Goal: Task Accomplishment & Management: Manage account settings

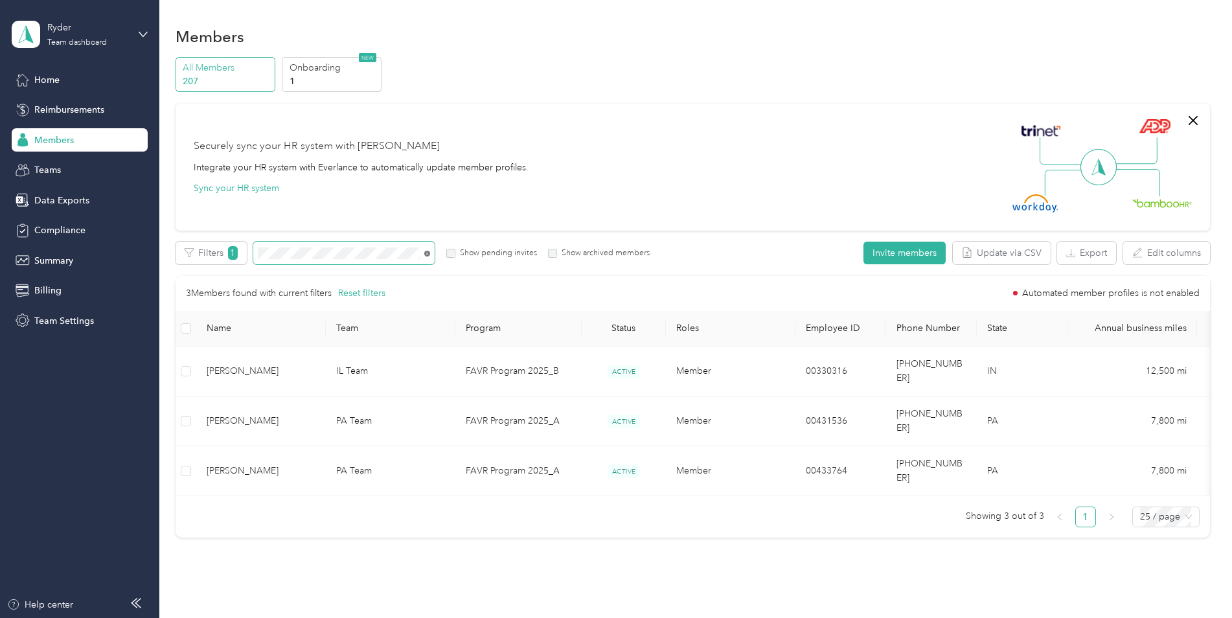
click at [428, 254] on icon at bounding box center [427, 254] width 6 height 6
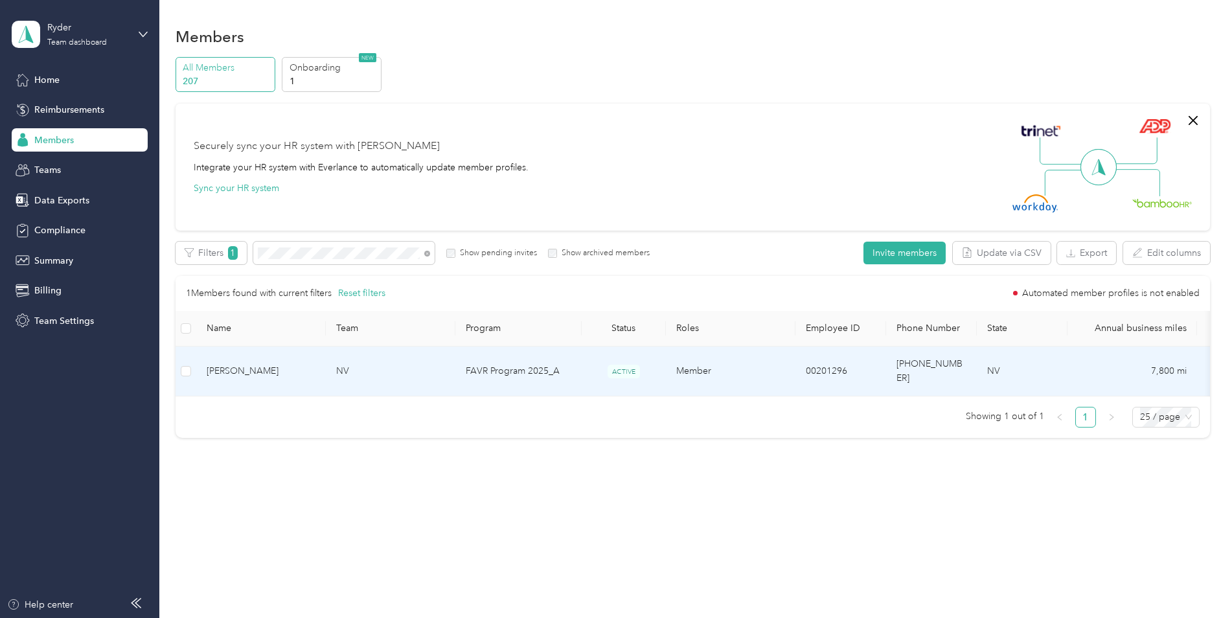
click at [673, 363] on td "Member" at bounding box center [731, 372] width 130 height 50
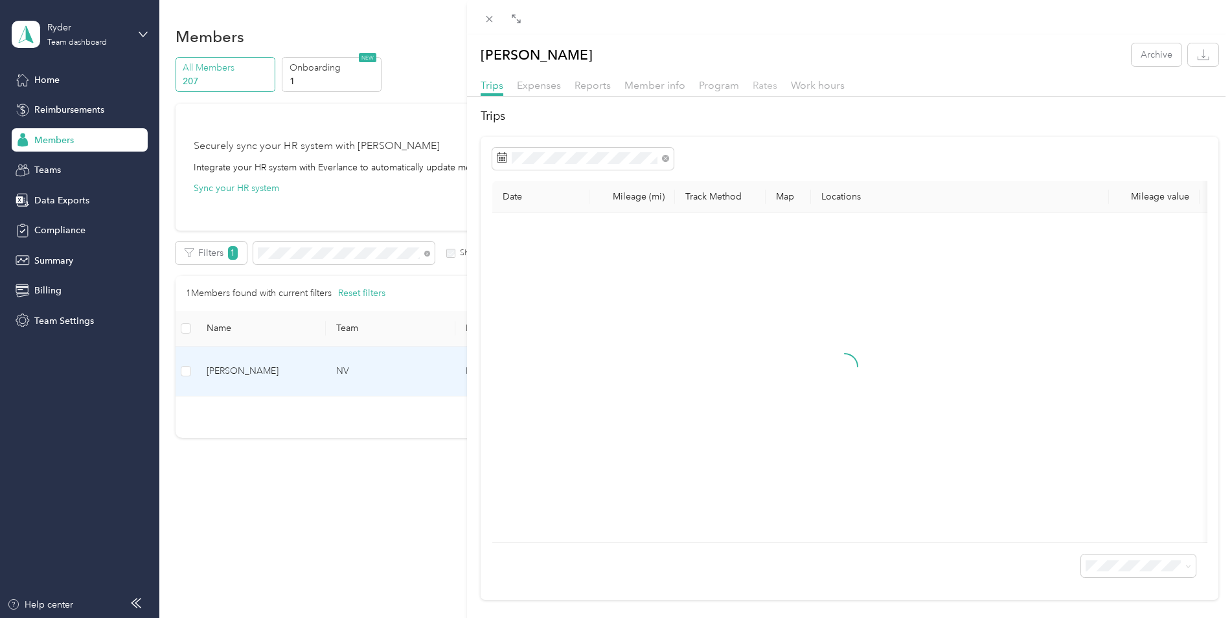
click at [764, 83] on span "Rates" at bounding box center [765, 85] width 25 height 12
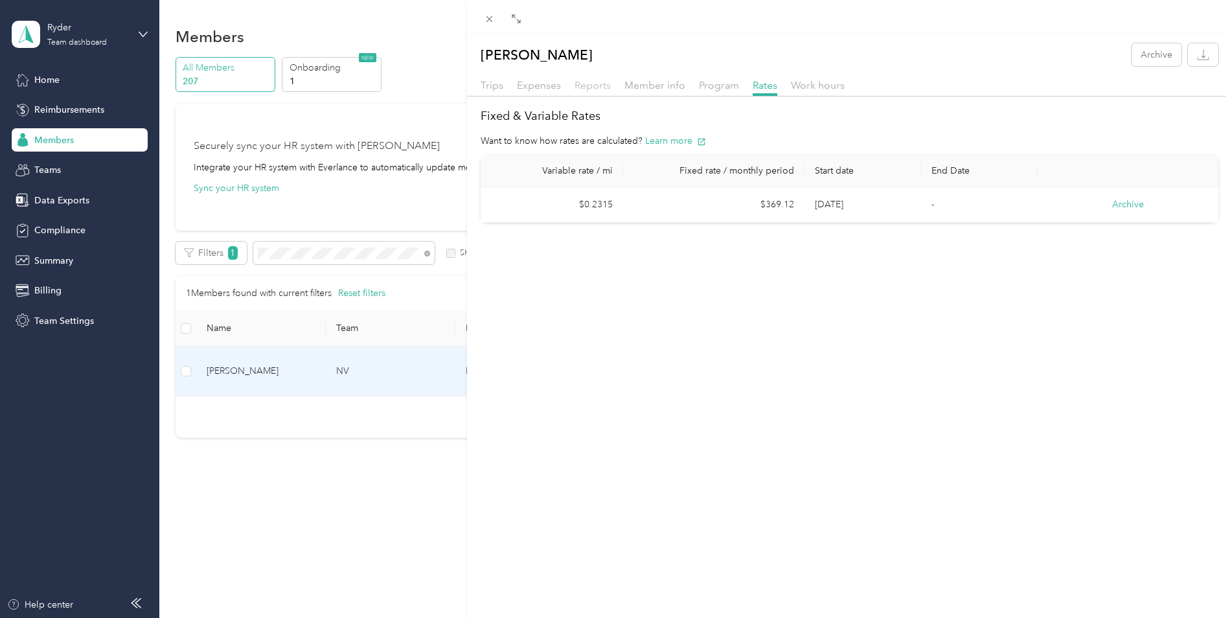
click at [592, 86] on span "Reports" at bounding box center [593, 85] width 36 height 12
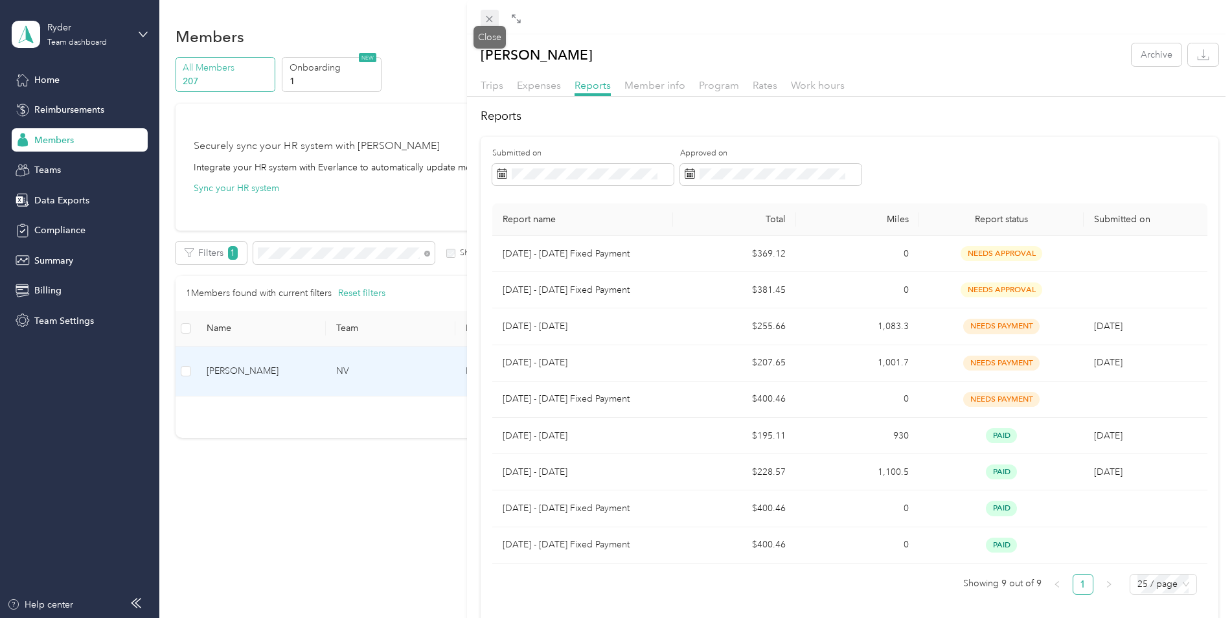
click at [487, 22] on icon at bounding box center [490, 19] width 6 height 6
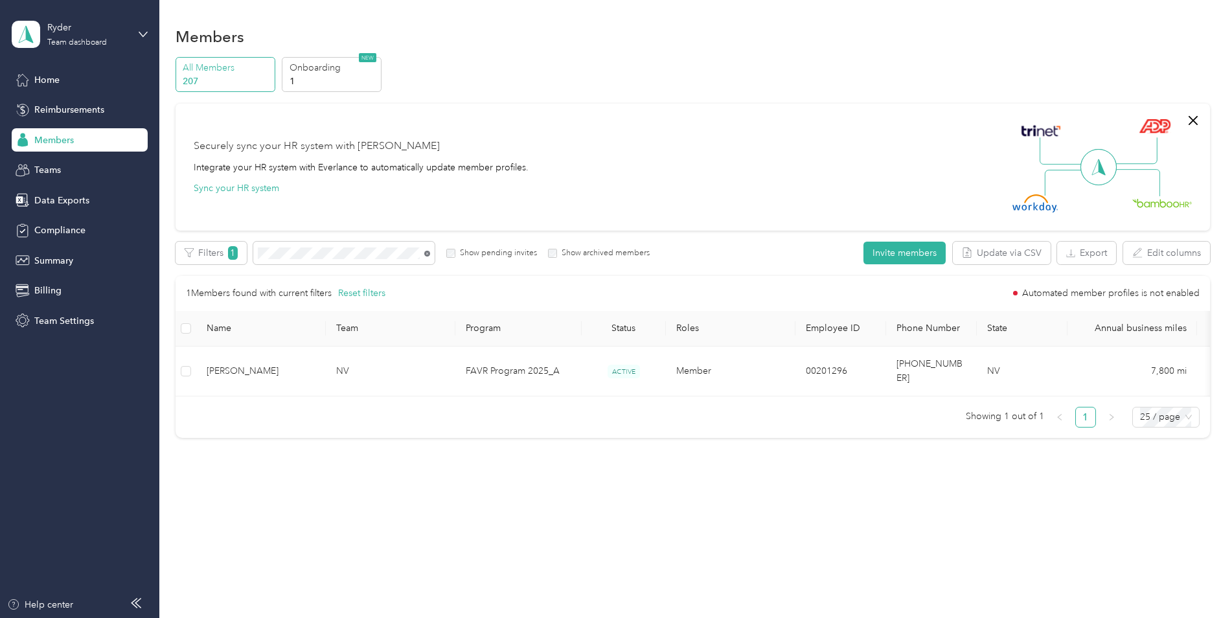
click at [428, 254] on icon at bounding box center [427, 254] width 6 height 6
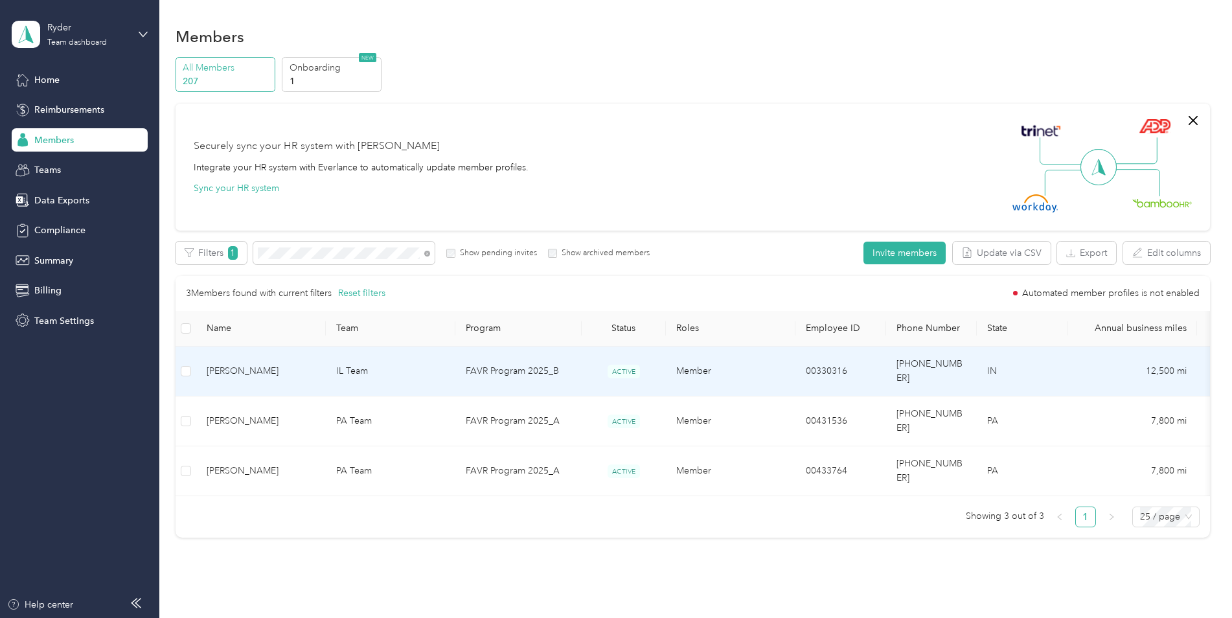
click at [542, 355] on td "FAVR Program 2025_B" at bounding box center [518, 372] width 126 height 50
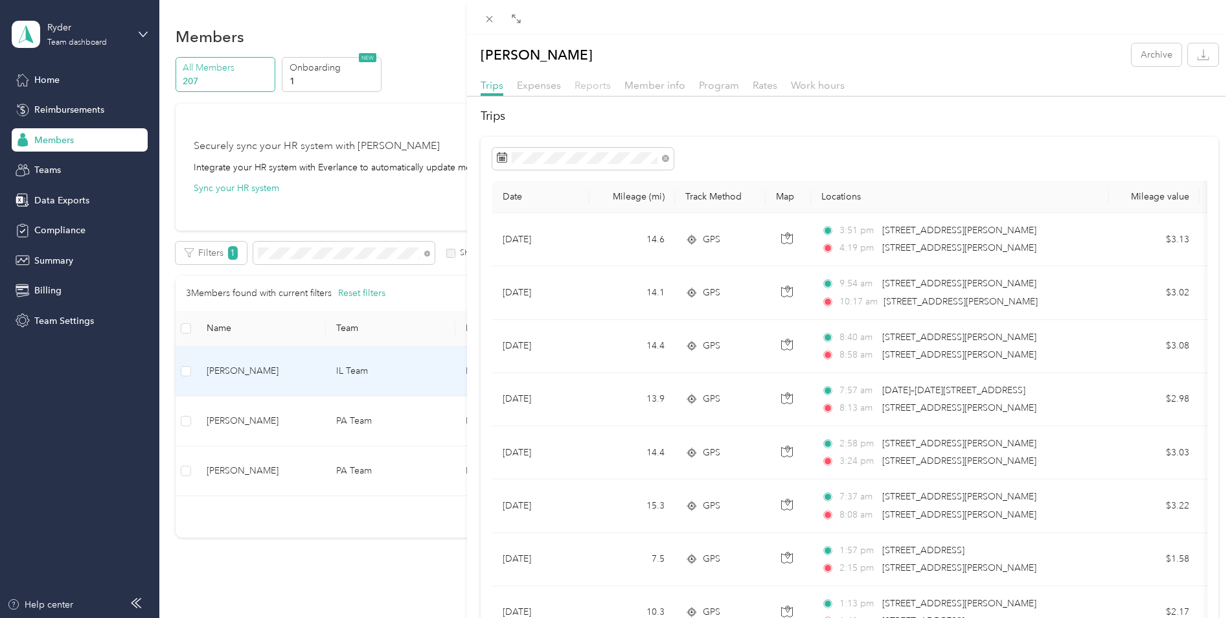
click at [599, 80] on span "Reports" at bounding box center [593, 85] width 36 height 12
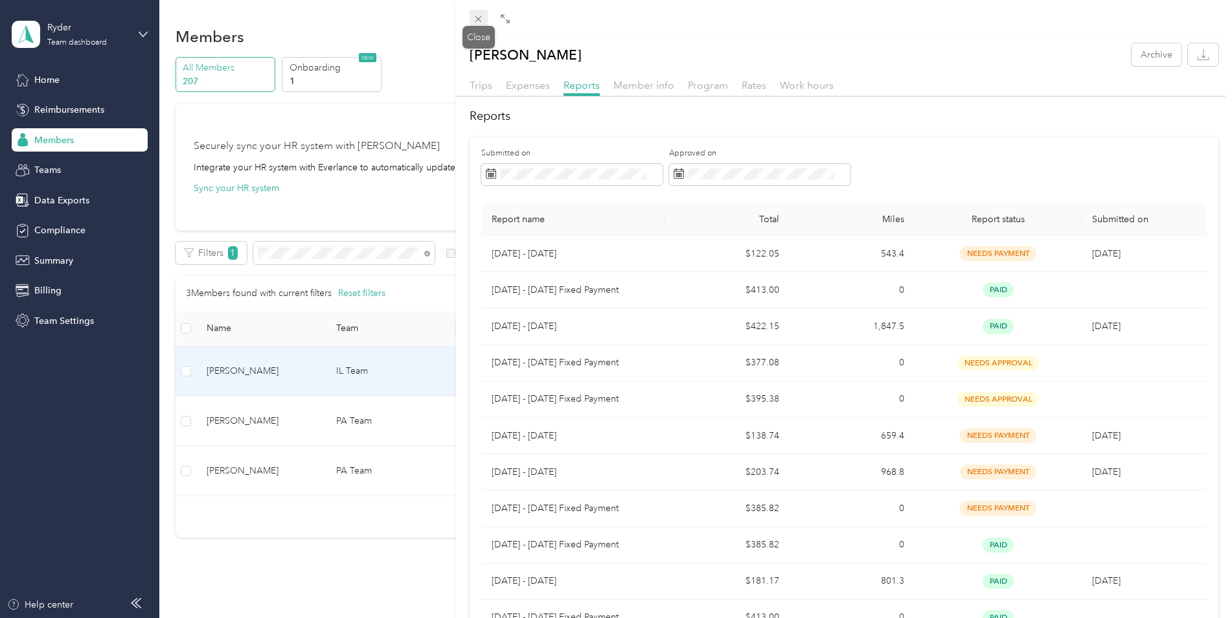
click at [477, 23] on icon at bounding box center [478, 19] width 11 height 11
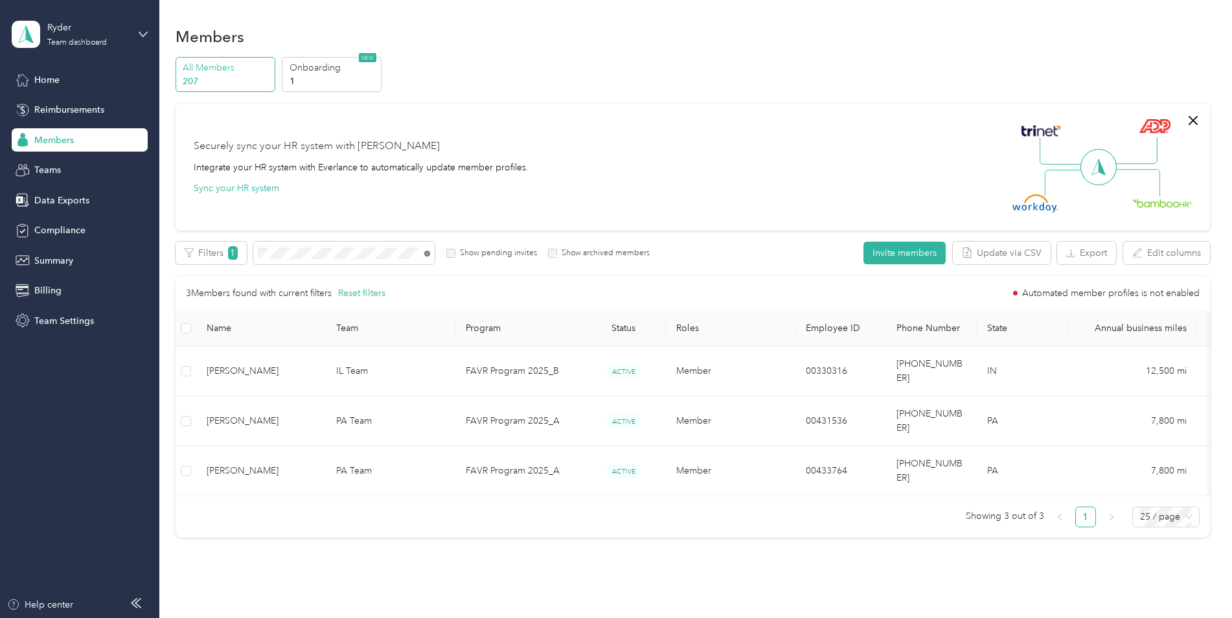
click at [426, 255] on icon at bounding box center [427, 254] width 6 height 6
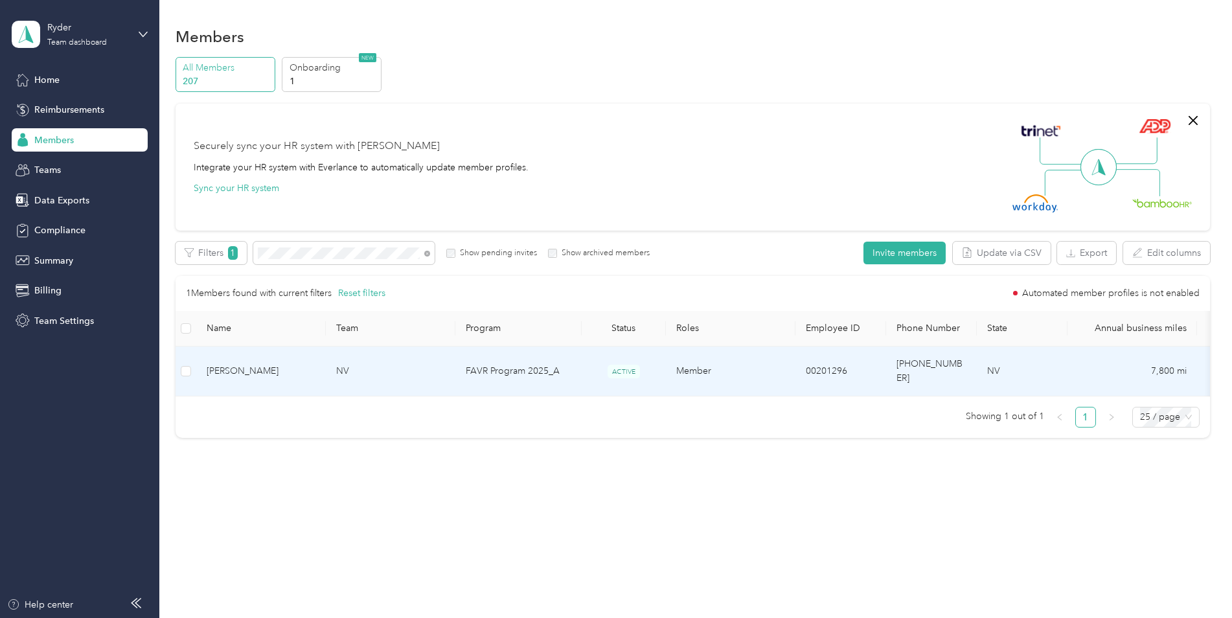
click at [816, 362] on td "00201296" at bounding box center [841, 372] width 91 height 50
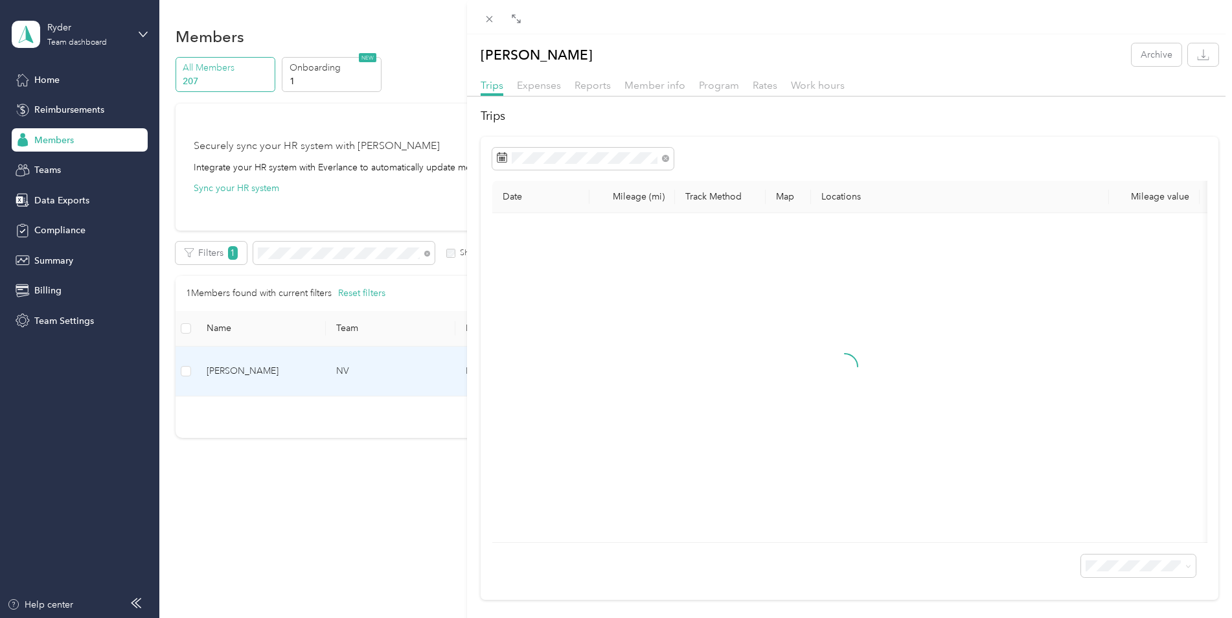
click at [598, 78] on div "Reports" at bounding box center [593, 86] width 36 height 16
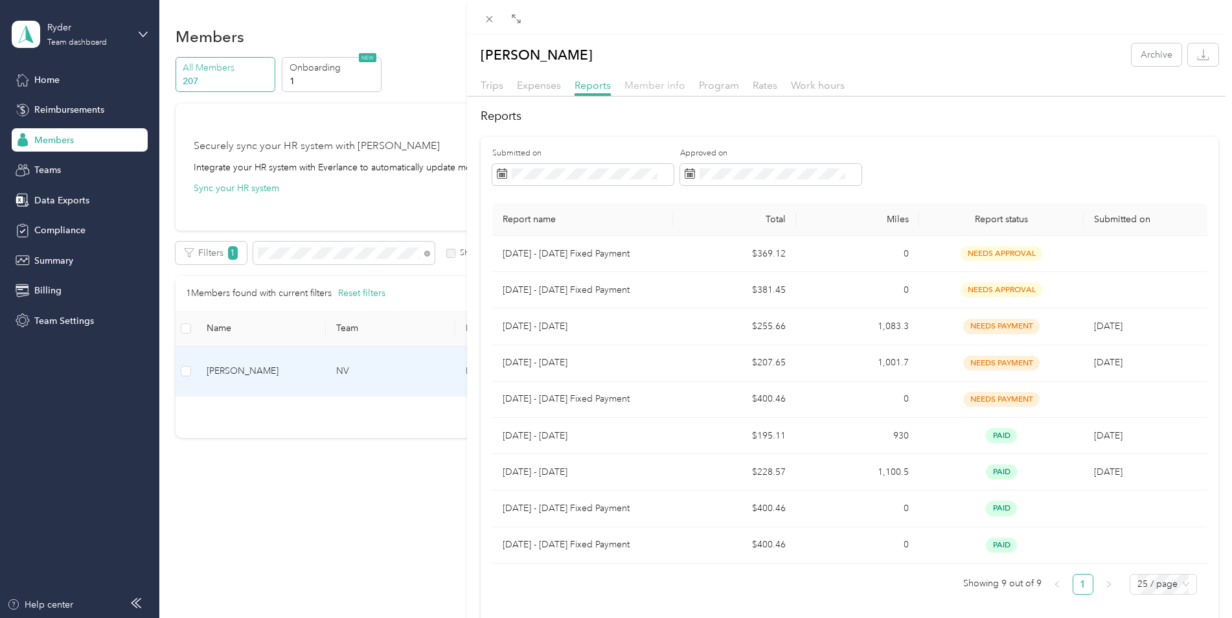
click at [652, 82] on span "Member info" at bounding box center [655, 85] width 61 height 12
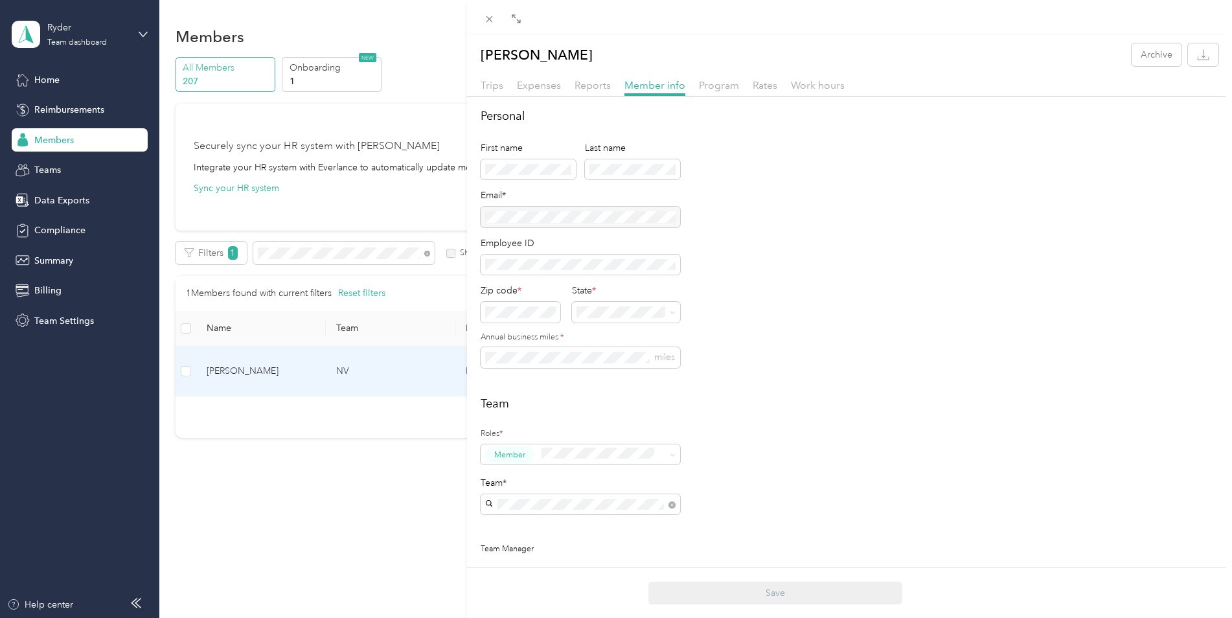
click at [47, 226] on div "[PERSON_NAME] Archive Trips Expenses Reports Member info Program Rates Work hou…" at bounding box center [616, 309] width 1232 height 618
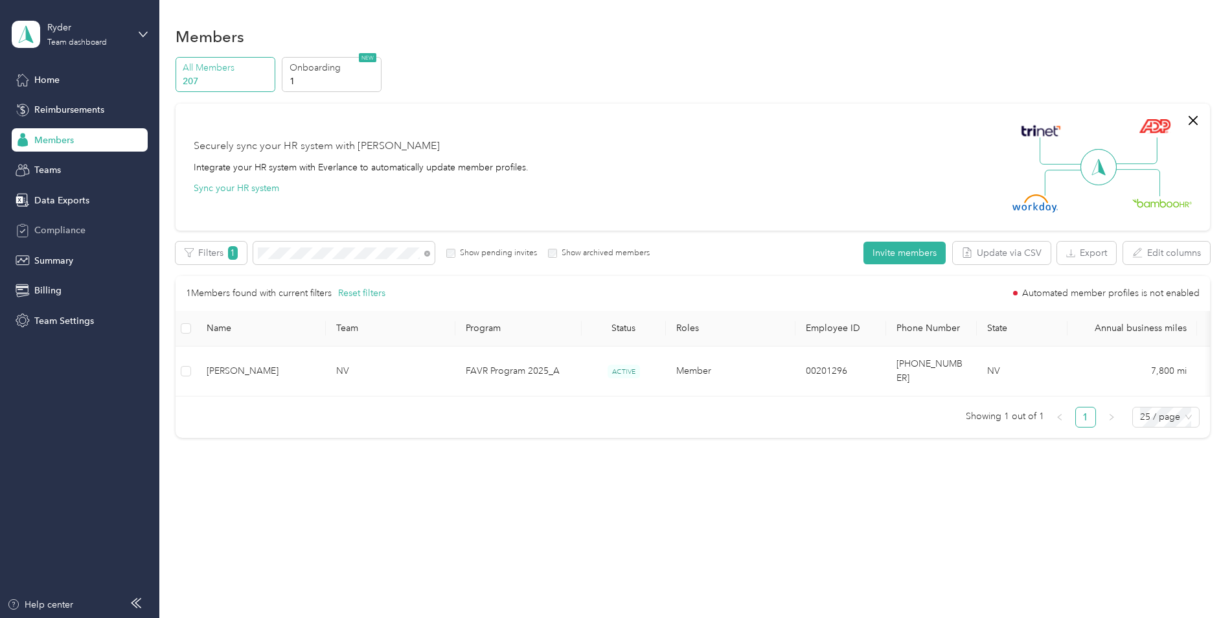
click at [62, 229] on span "Compliance" at bounding box center [59, 231] width 51 height 14
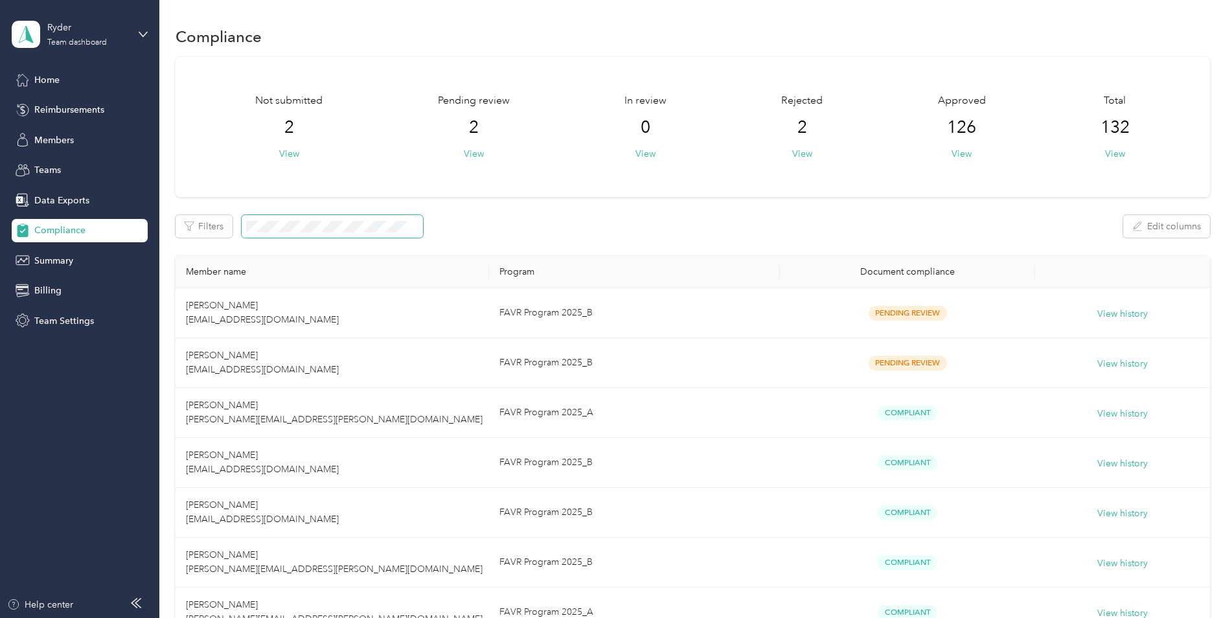
click at [320, 219] on span at bounding box center [332, 226] width 181 height 23
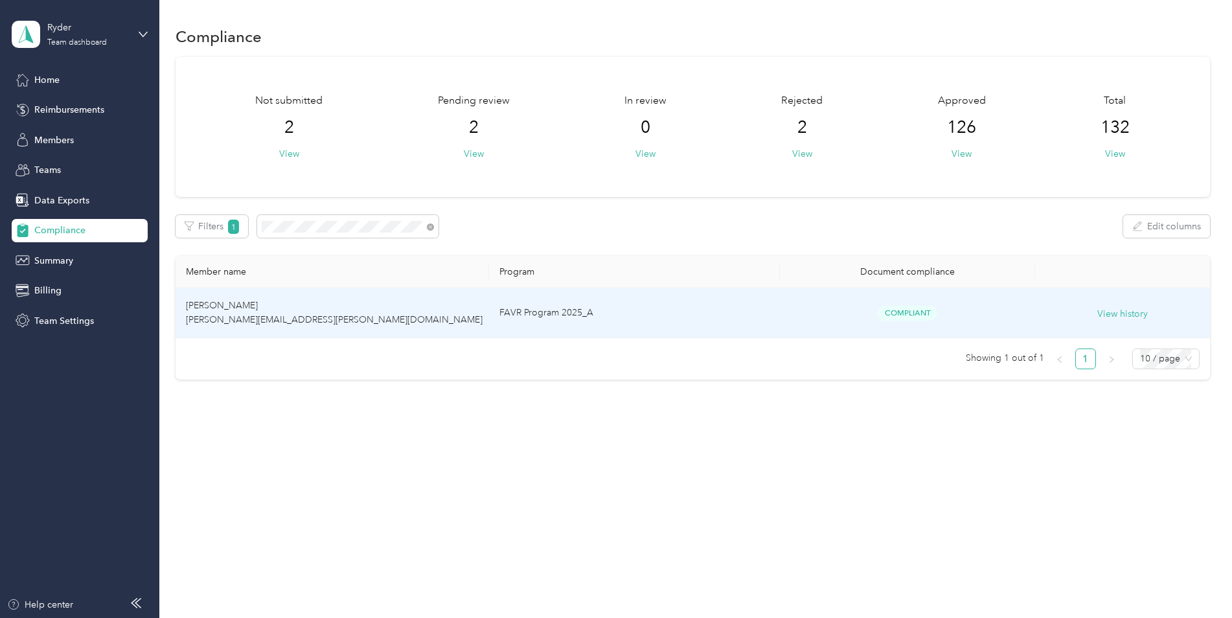
click at [700, 311] on td "FAVR Program 2025_A" at bounding box center [634, 313] width 291 height 50
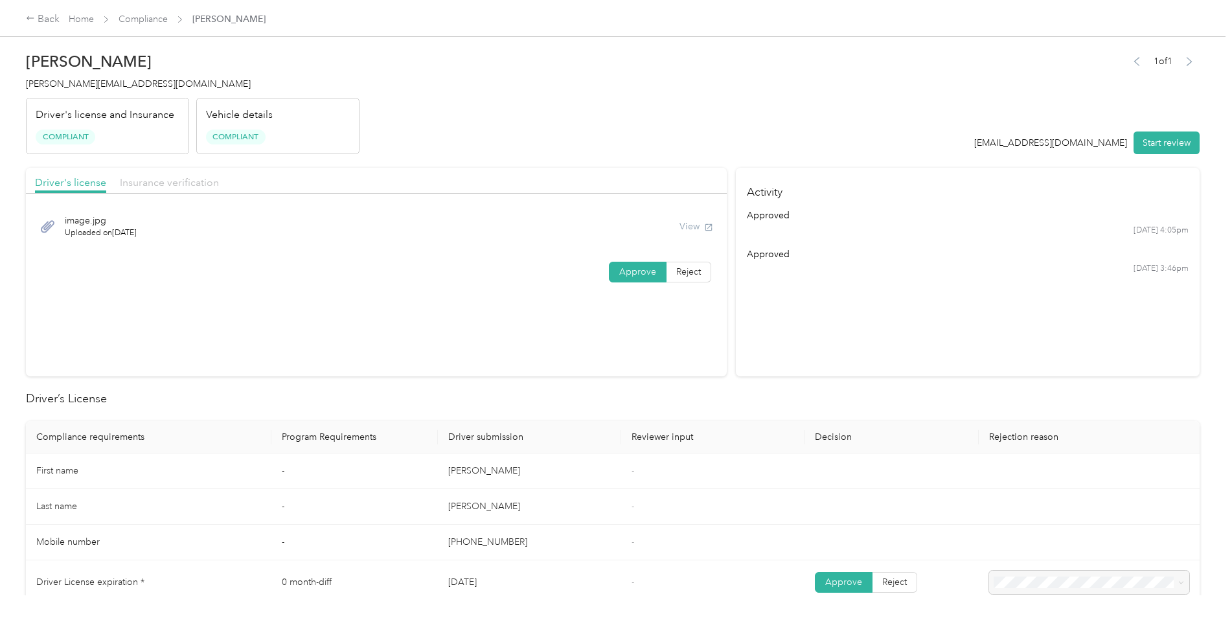
click at [189, 182] on span "Insurance verification" at bounding box center [169, 182] width 99 height 12
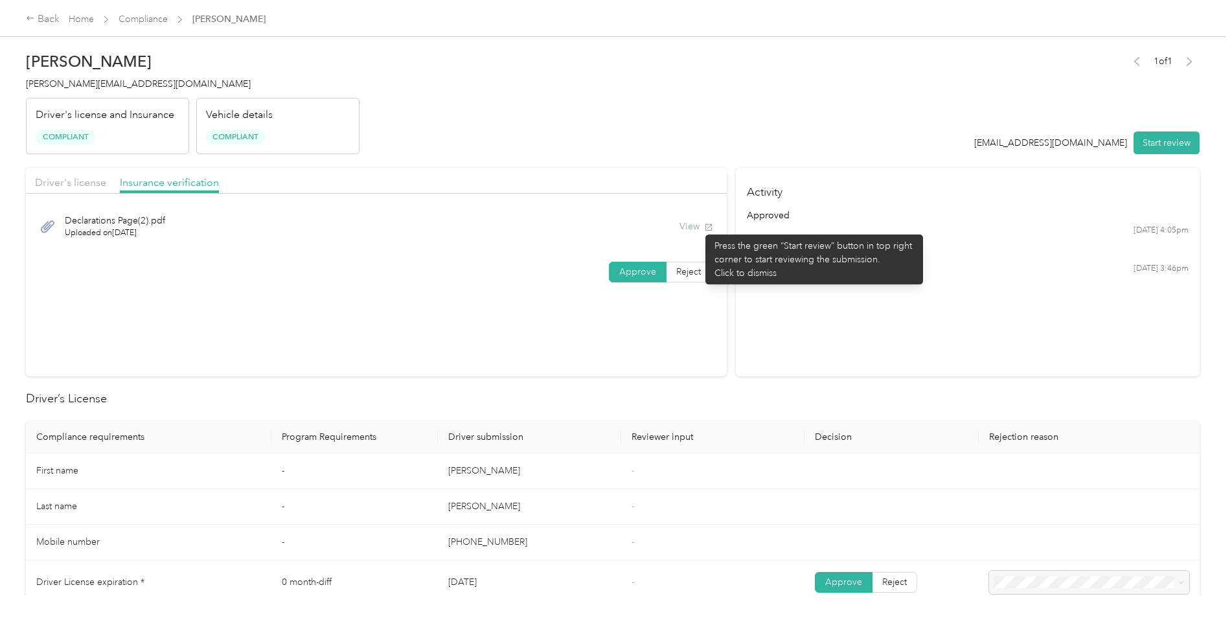
click at [699, 228] on div "View" at bounding box center [697, 227] width 34 height 14
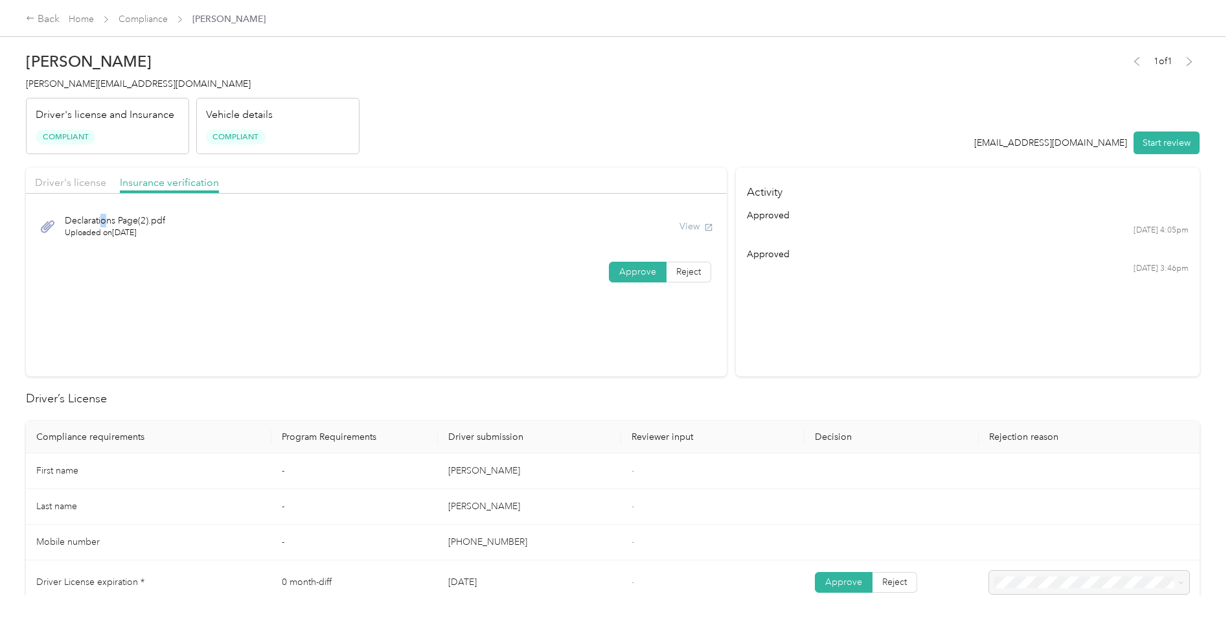
click at [103, 222] on span "Declarations Page(2).pdf" at bounding box center [115, 221] width 100 height 14
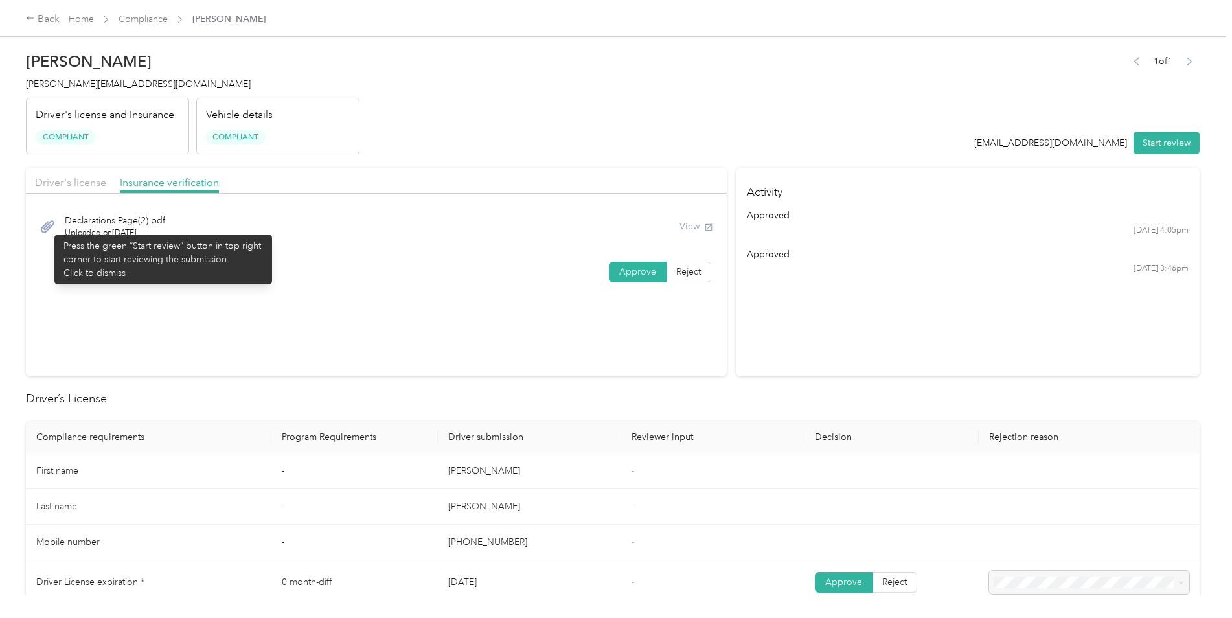
drag, startPoint x: 102, startPoint y: 224, endPoint x: 48, endPoint y: 228, distance: 54.6
click at [48, 228] on icon at bounding box center [48, 226] width 16 height 16
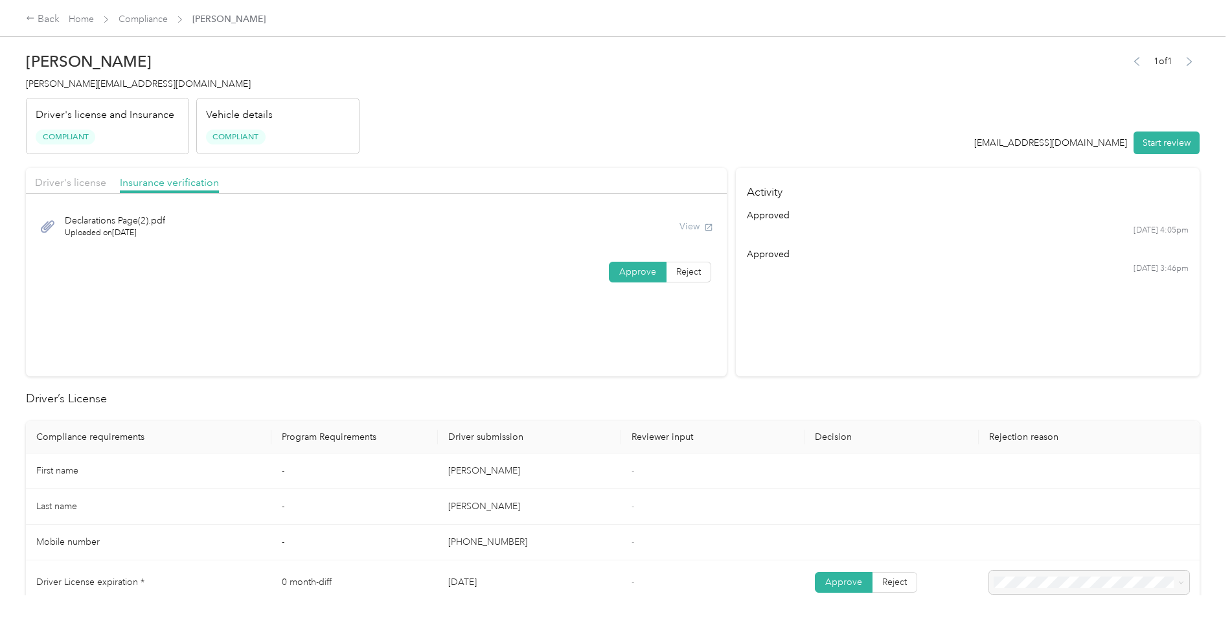
click at [141, 221] on span "Declarations Page(2).pdf" at bounding box center [115, 221] width 100 height 14
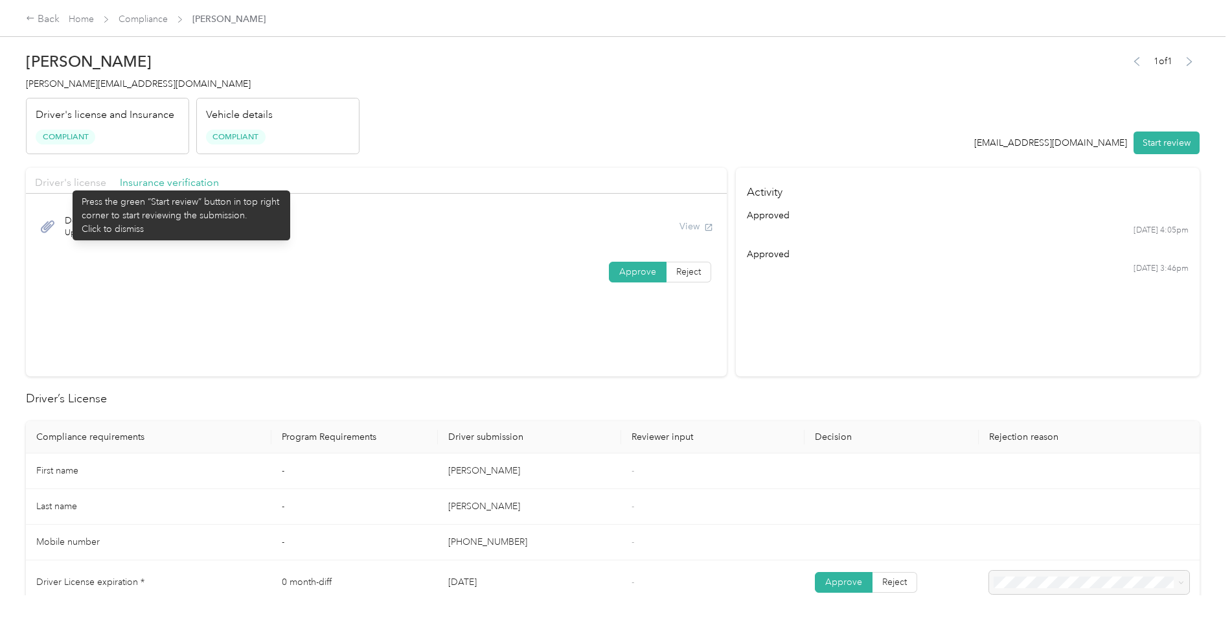
click at [66, 184] on span "Driver's license" at bounding box center [70, 182] width 71 height 12
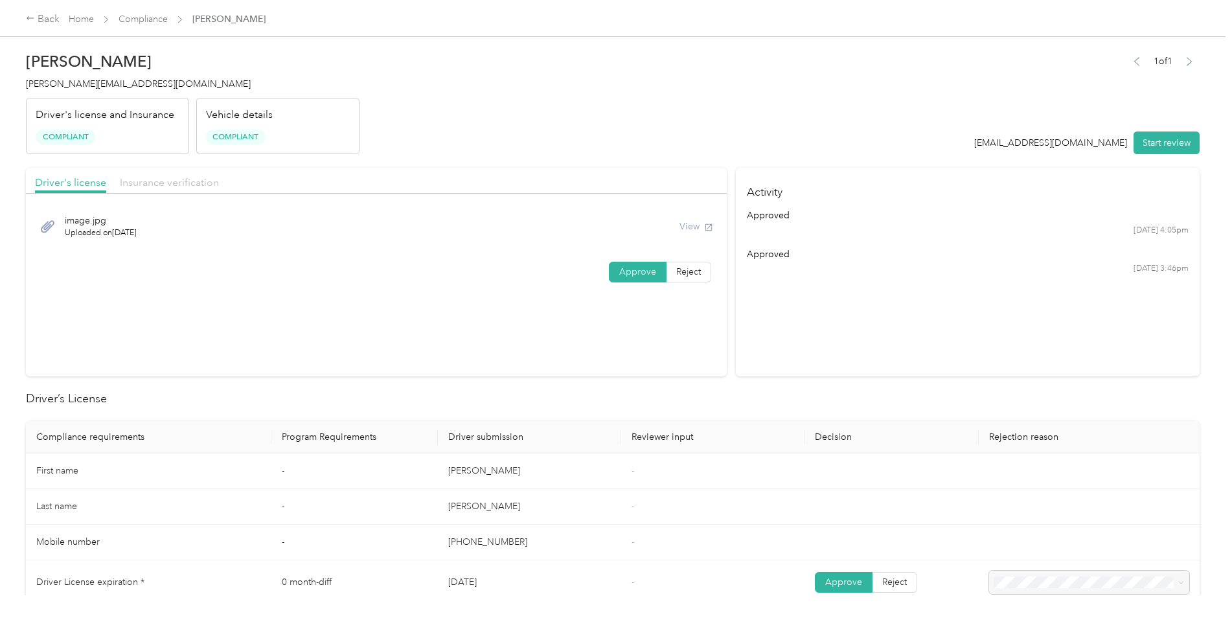
click at [195, 185] on span "Insurance verification" at bounding box center [169, 182] width 99 height 12
click at [51, 19] on div "Back" at bounding box center [43, 20] width 34 height 16
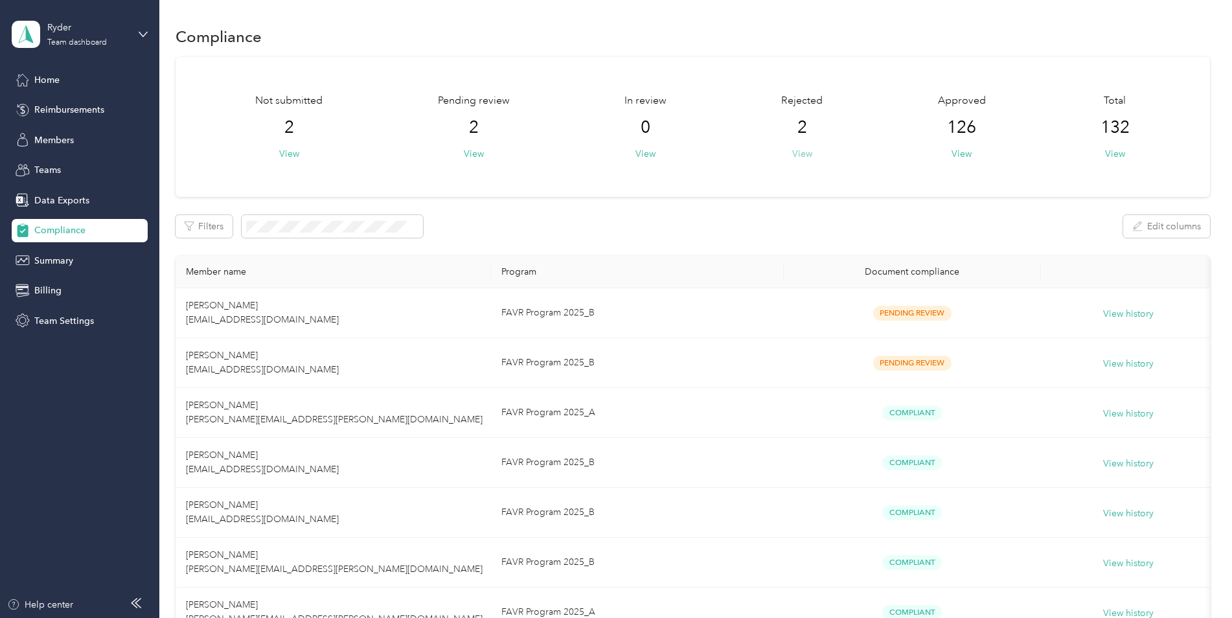
click at [801, 154] on button "View" at bounding box center [802, 154] width 20 height 14
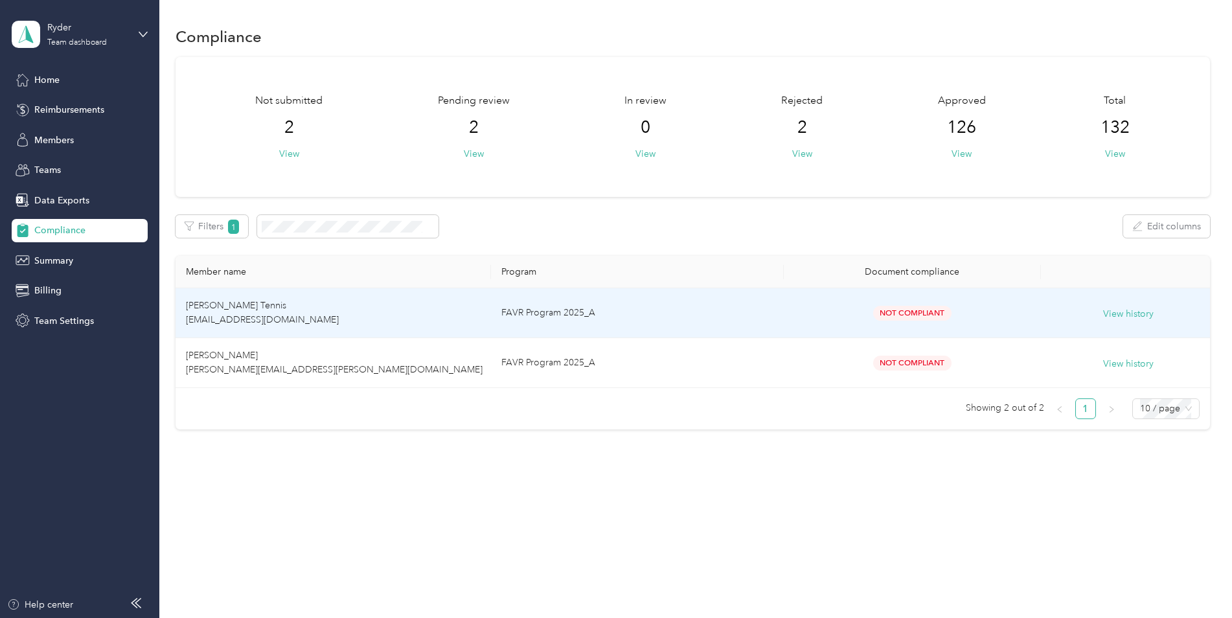
click at [702, 315] on td "FAVR Program 2025_A" at bounding box center [637, 313] width 292 height 50
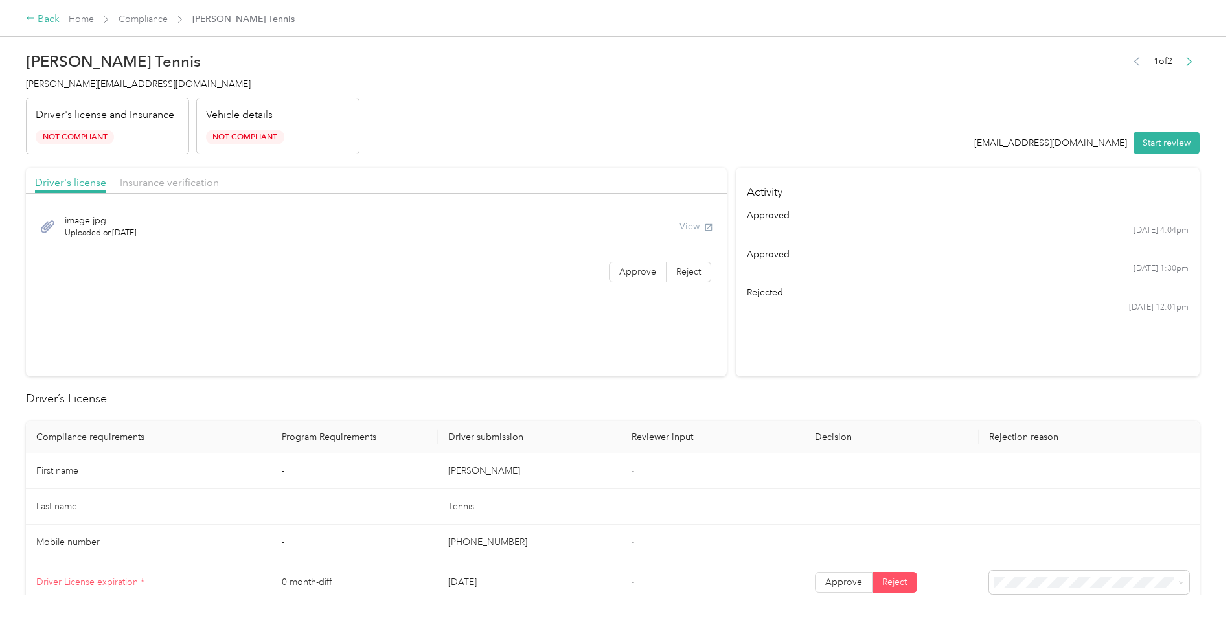
click at [46, 17] on div "Back" at bounding box center [43, 20] width 34 height 16
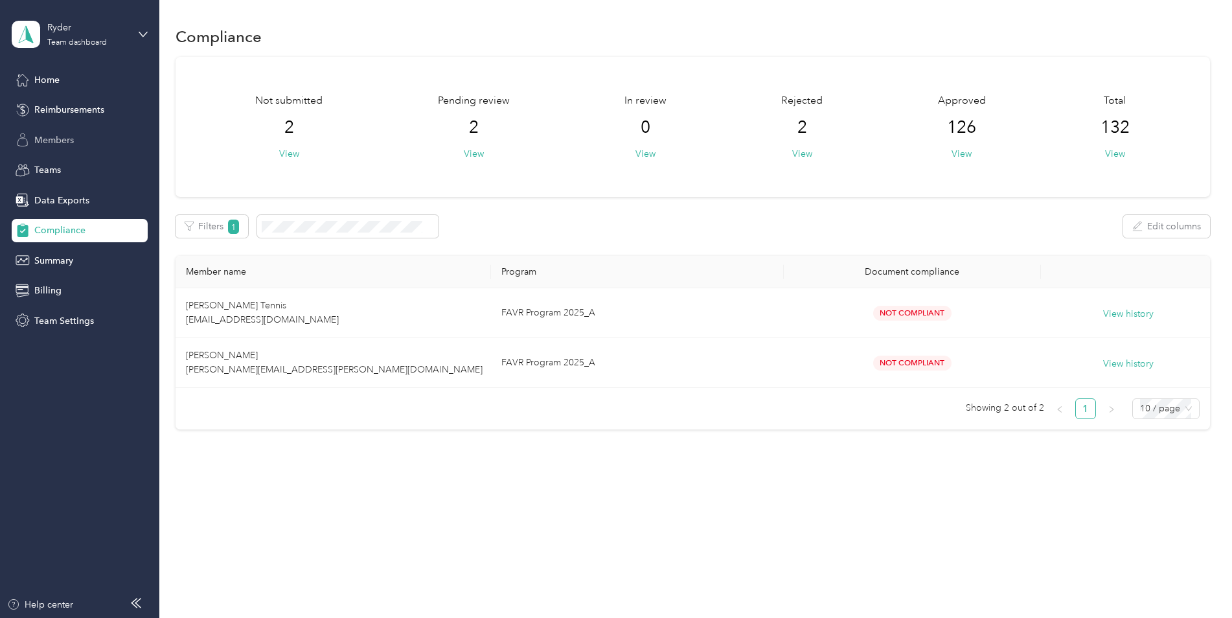
click at [55, 142] on span "Members" at bounding box center [54, 140] width 40 height 14
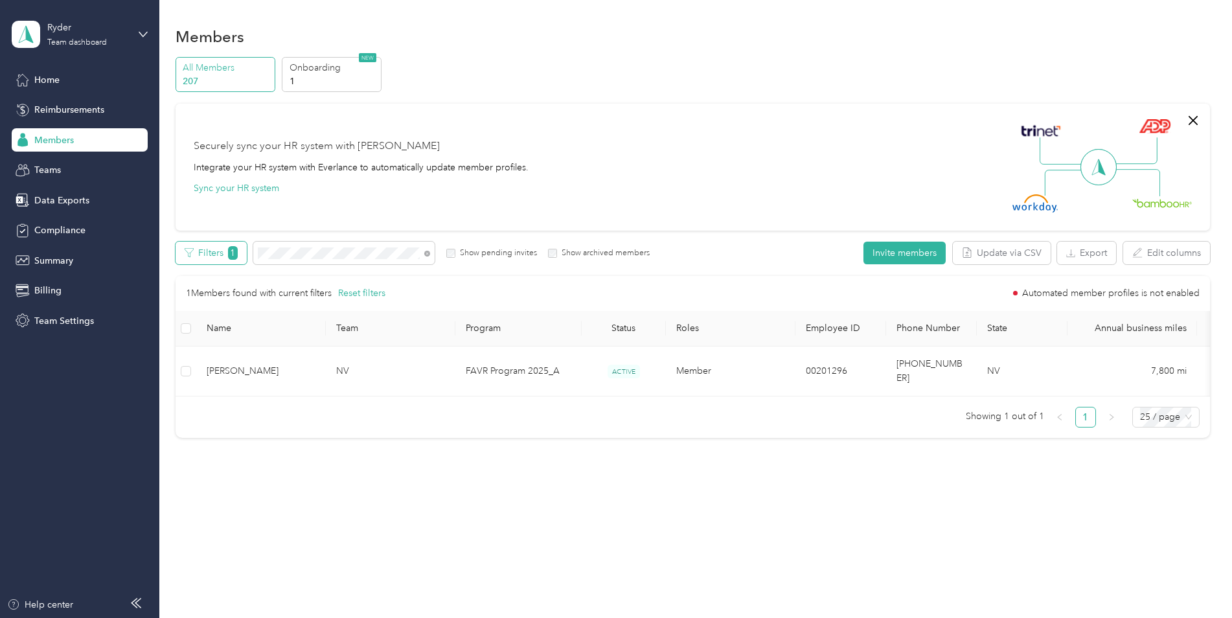
click at [215, 254] on button "Filters 1" at bounding box center [211, 253] width 71 height 23
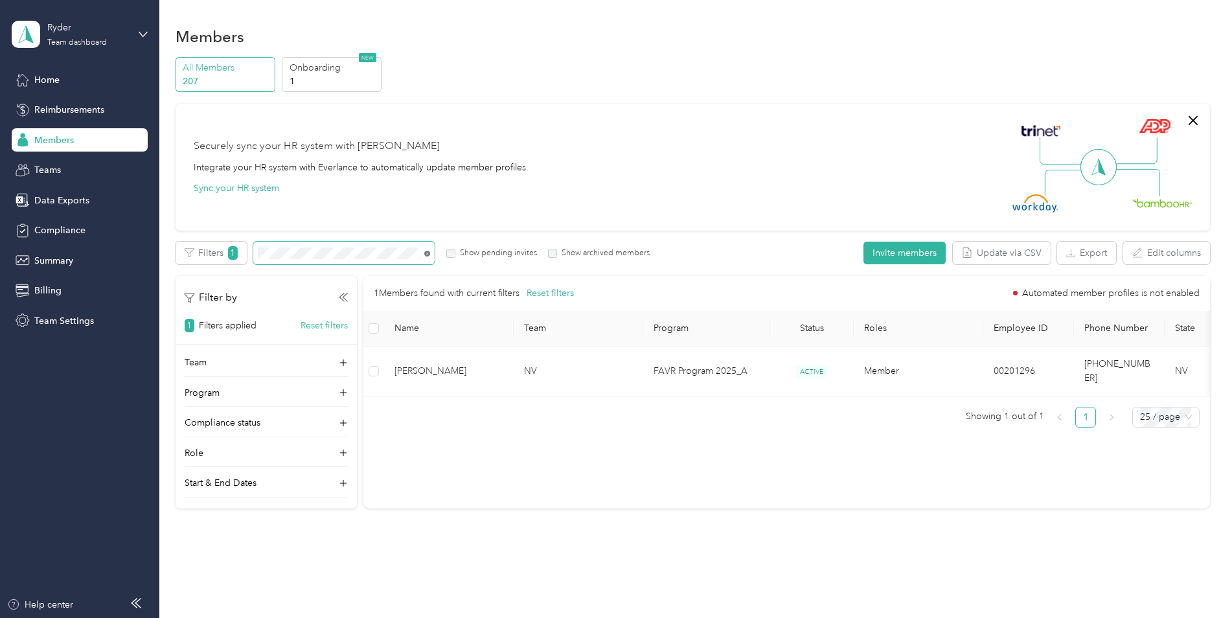
click at [428, 251] on icon at bounding box center [427, 254] width 6 height 6
